Goal: Task Accomplishment & Management: Manage account settings

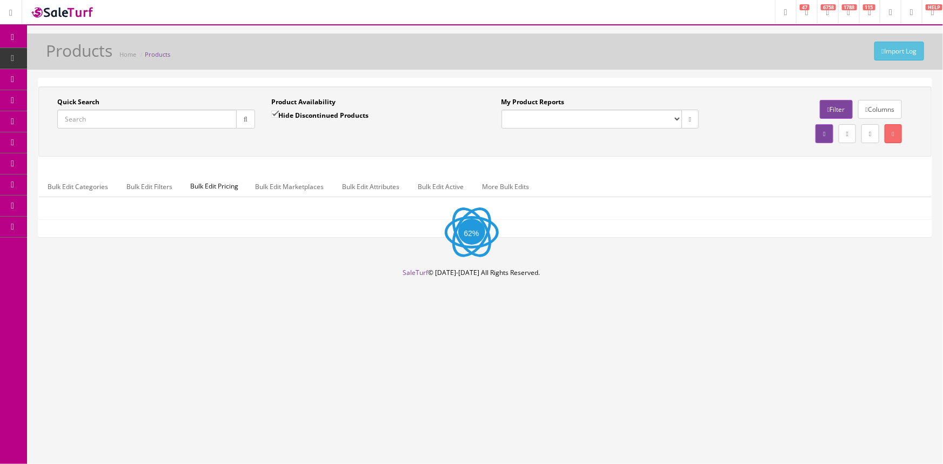
click at [103, 124] on input "Quick Search" at bounding box center [147, 119] width 180 height 19
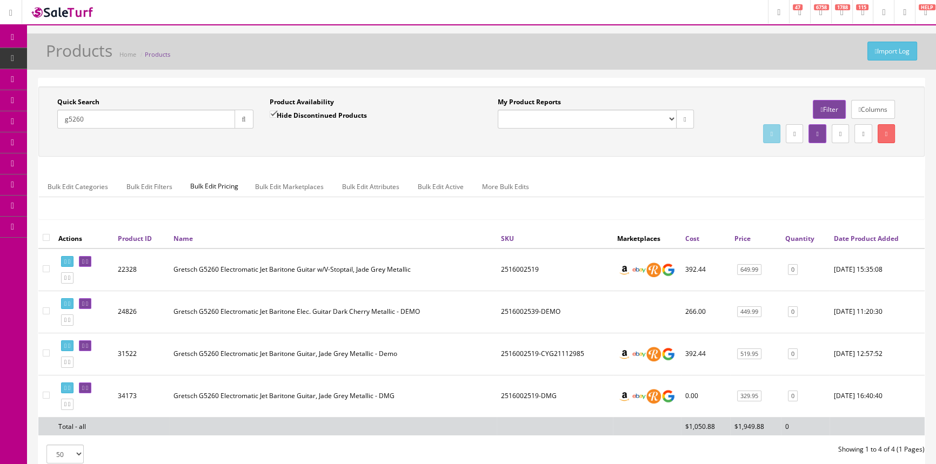
drag, startPoint x: 95, startPoint y: 123, endPoint x: 41, endPoint y: 124, distance: 54.1
click at [41, 124] on div "Quick Search g5260 Date From Product Availability Hide Discontinued Products Da…" at bounding box center [261, 116] width 441 height 39
type input "u"
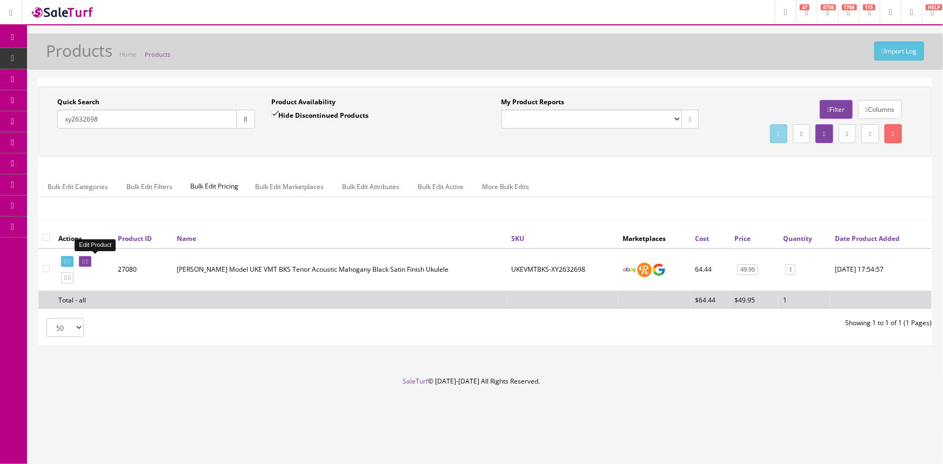
type input "xy2632698"
click at [84, 260] on icon at bounding box center [83, 262] width 2 height 6
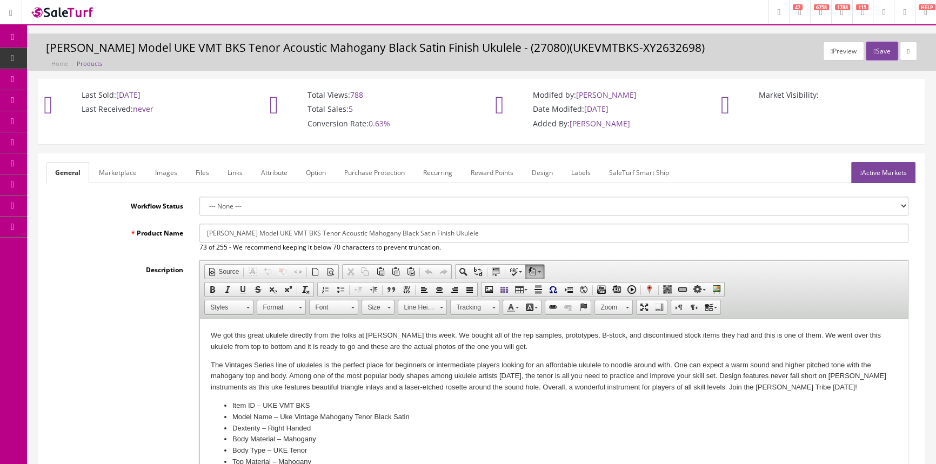
click at [158, 174] on link "Images" at bounding box center [166, 172] width 39 height 21
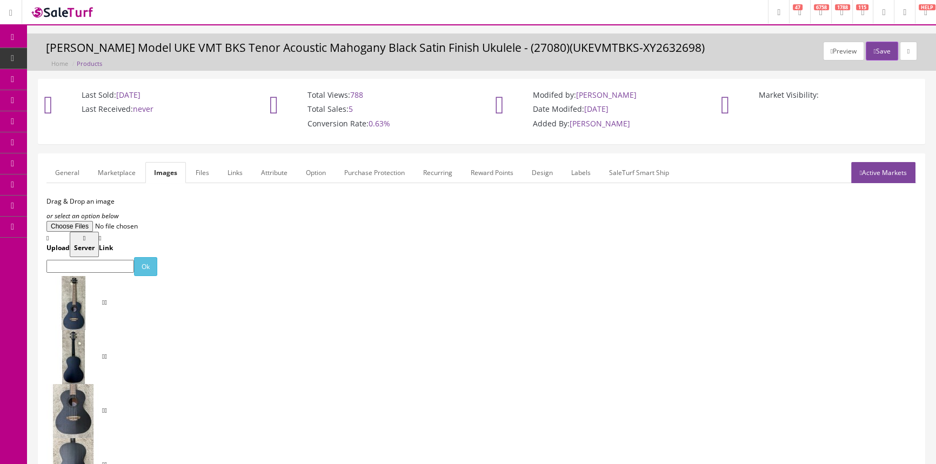
click at [64, 167] on link "General" at bounding box center [67, 172] width 42 height 21
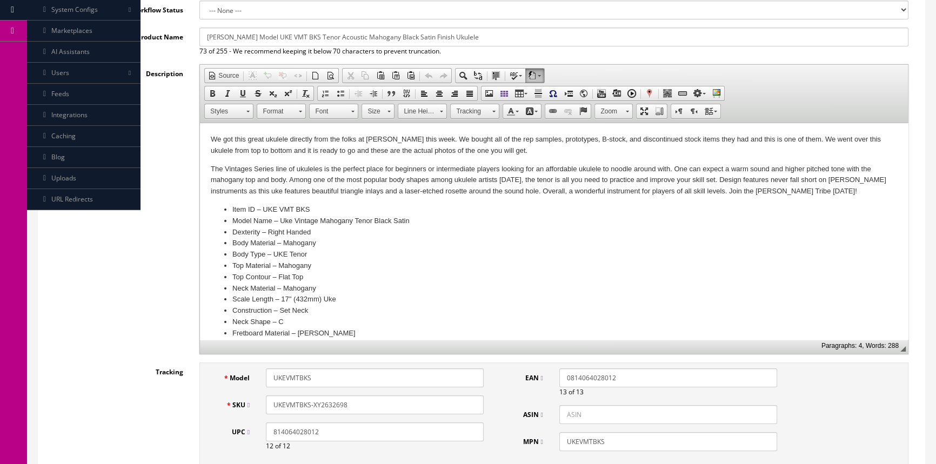
click at [357, 408] on input "UKEVMTBKS-XY2632698" at bounding box center [375, 405] width 218 height 19
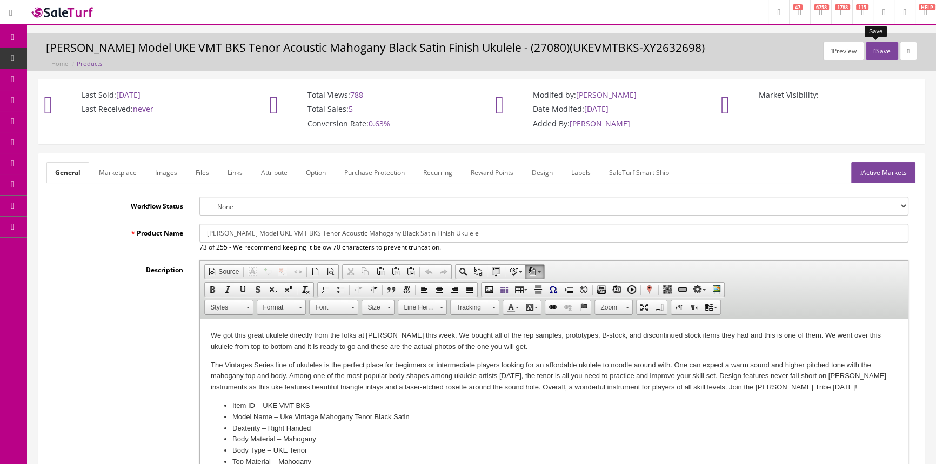
type input "UKEVMTBKS-XY21032527"
click at [882, 54] on button "Save" at bounding box center [882, 51] width 32 height 19
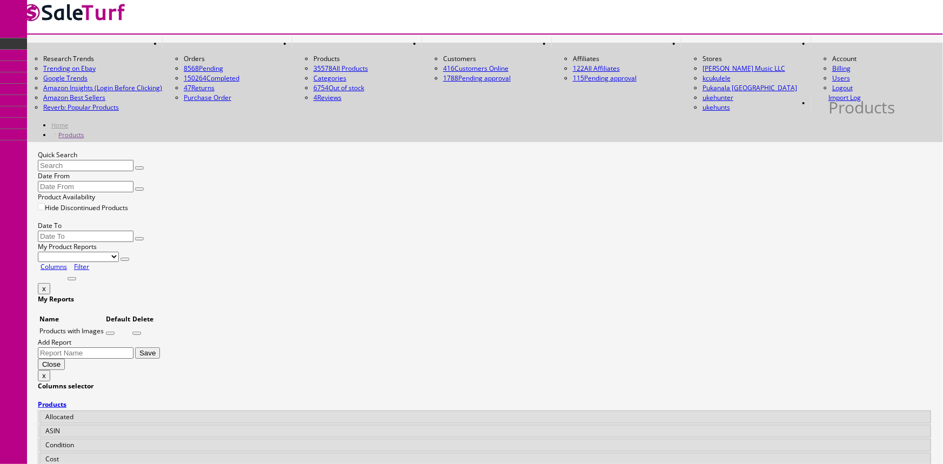
click at [134, 160] on input "Quick Search" at bounding box center [86, 165] width 96 height 11
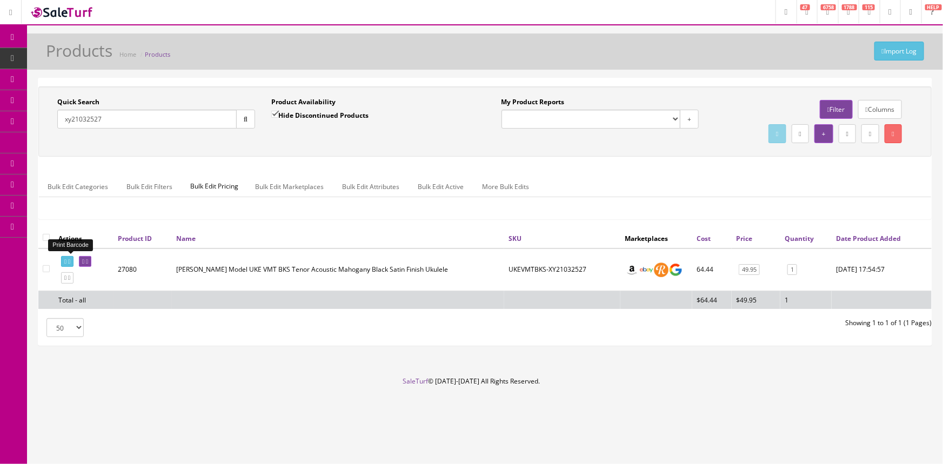
type input "xy21032527"
click at [65, 260] on icon at bounding box center [65, 262] width 2 height 6
